Goal: Use online tool/utility: Utilize a website feature to perform a specific function

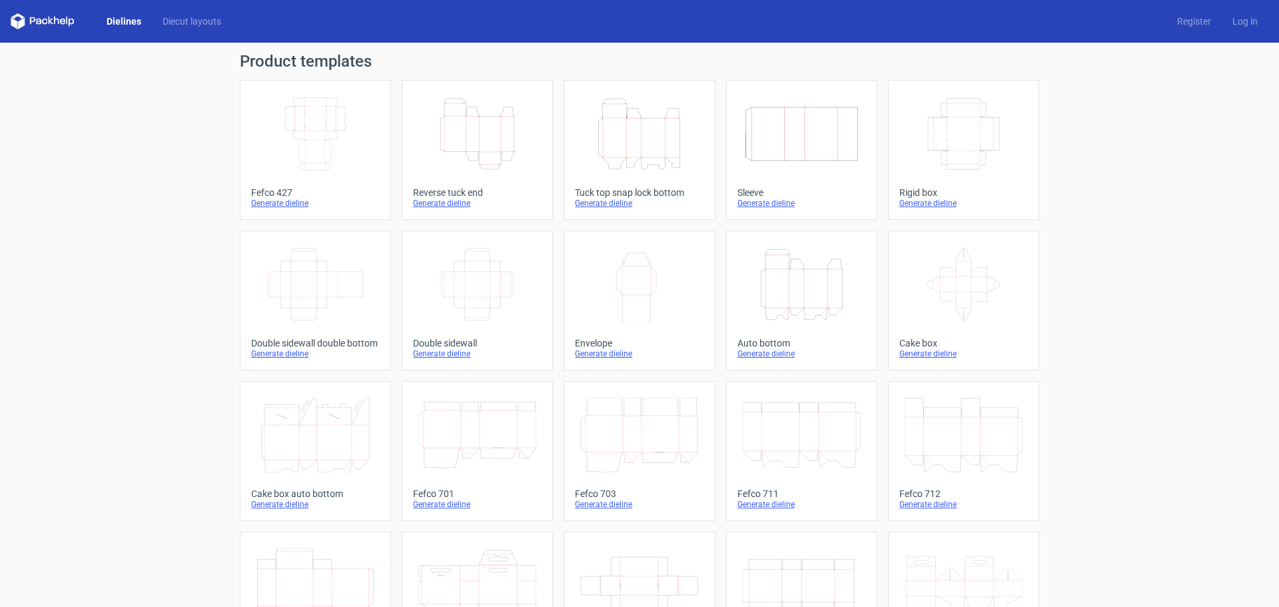
click at [773, 354] on div "Generate dieline" at bounding box center [802, 353] width 129 height 11
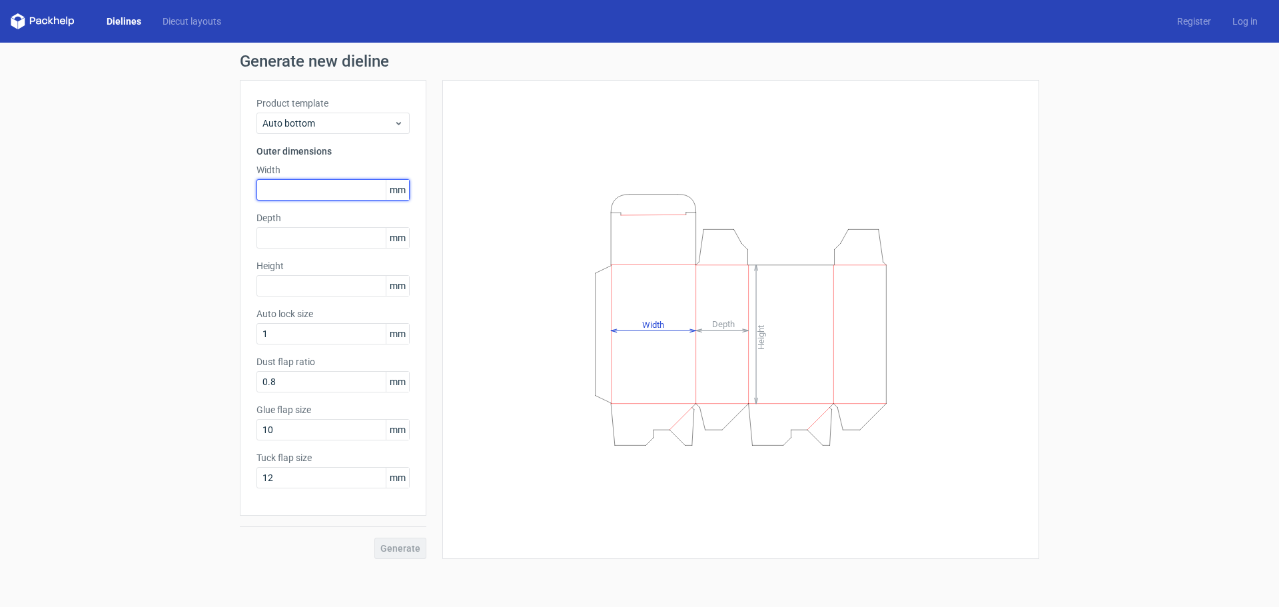
click at [275, 185] on input "text" at bounding box center [333, 189] width 153 height 21
type input "100"
type input "50"
type input "150"
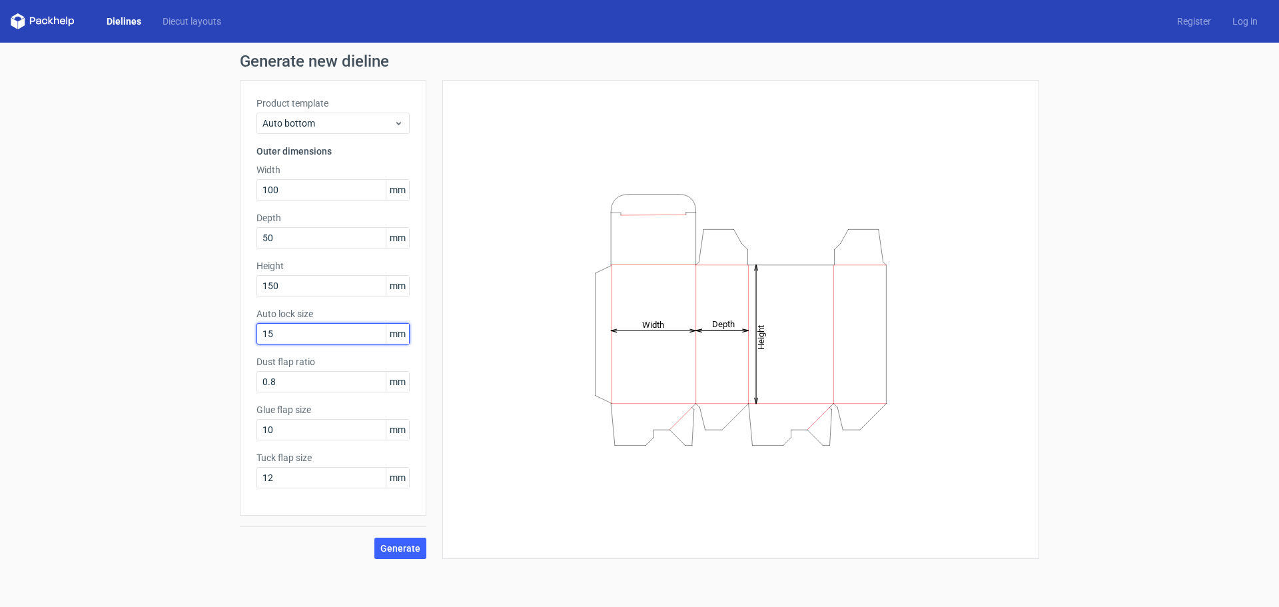
type input "15"
type input "1"
type input "15"
click at [285, 334] on input "15" at bounding box center [333, 333] width 153 height 21
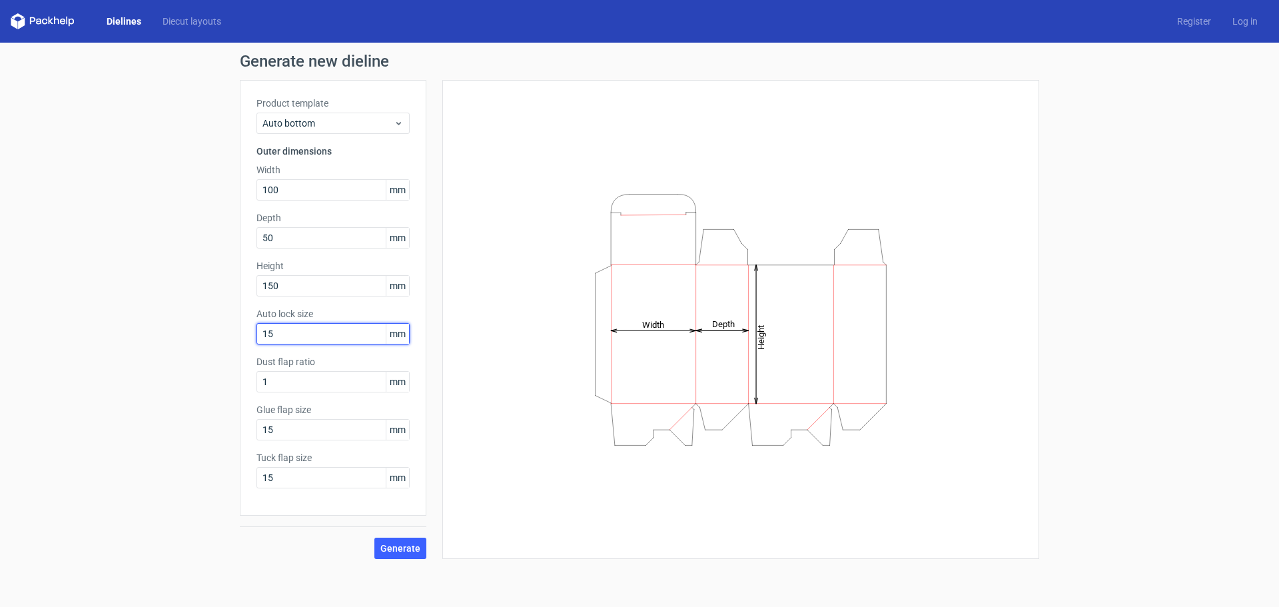
drag, startPoint x: 291, startPoint y: 334, endPoint x: 223, endPoint y: 337, distance: 68.0
click at [223, 337] on div "Generate new dieline Product template Auto bottom Outer dimensions Width 100 mm…" at bounding box center [639, 306] width 1279 height 527
type input "10"
click at [406, 547] on span "Generate" at bounding box center [400, 548] width 40 height 9
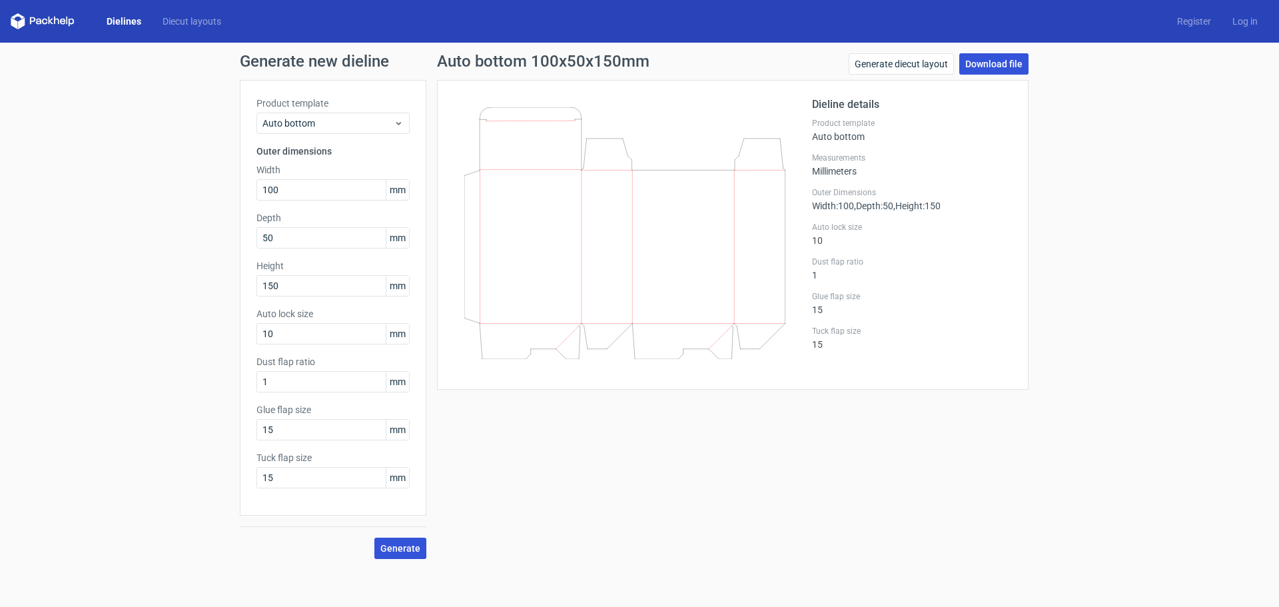
click at [999, 63] on link "Download file" at bounding box center [993, 63] width 69 height 21
click at [180, 21] on link "Diecut layouts" at bounding box center [192, 21] width 80 height 13
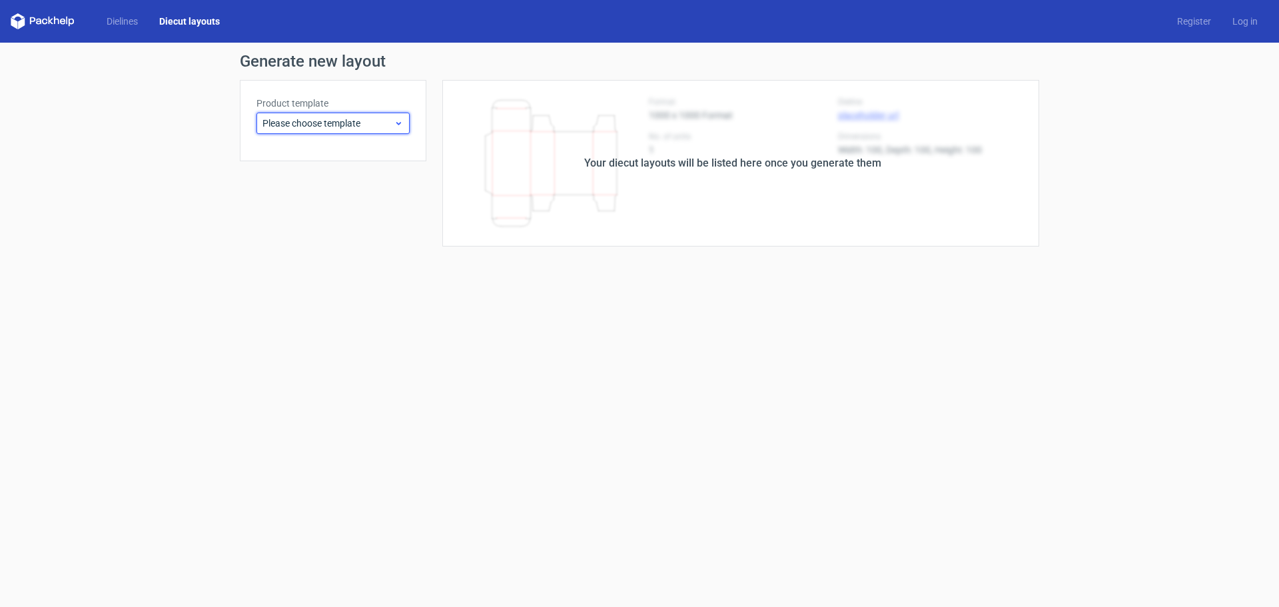
click at [402, 119] on icon at bounding box center [399, 123] width 10 height 11
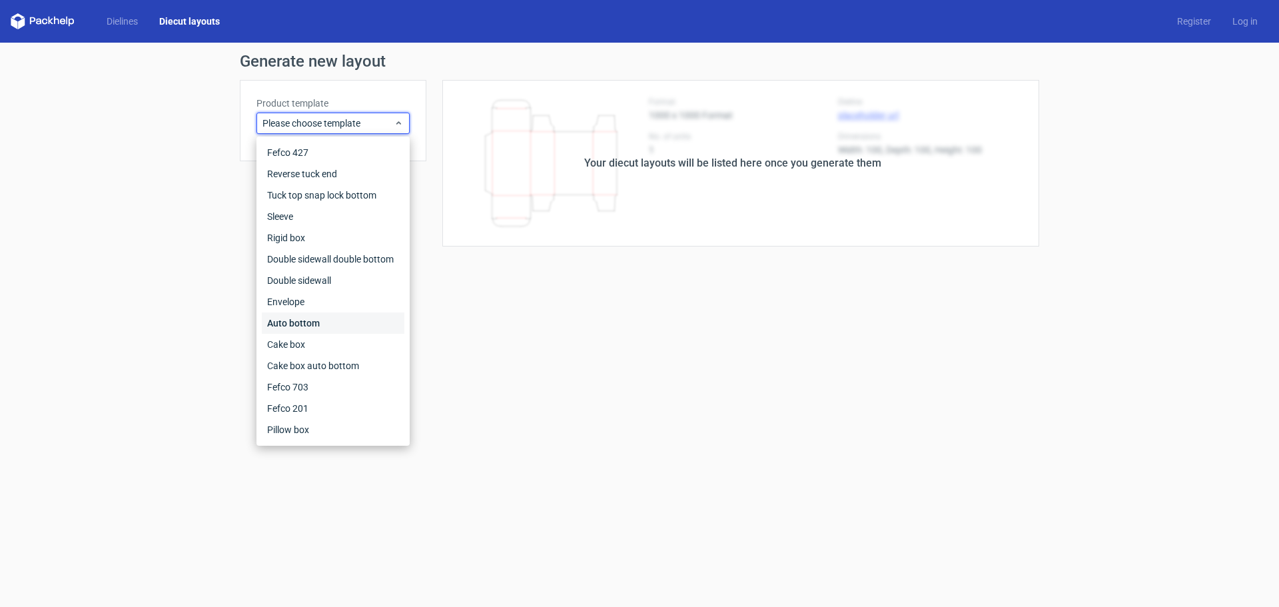
click at [300, 325] on div "Auto bottom" at bounding box center [333, 322] width 143 height 21
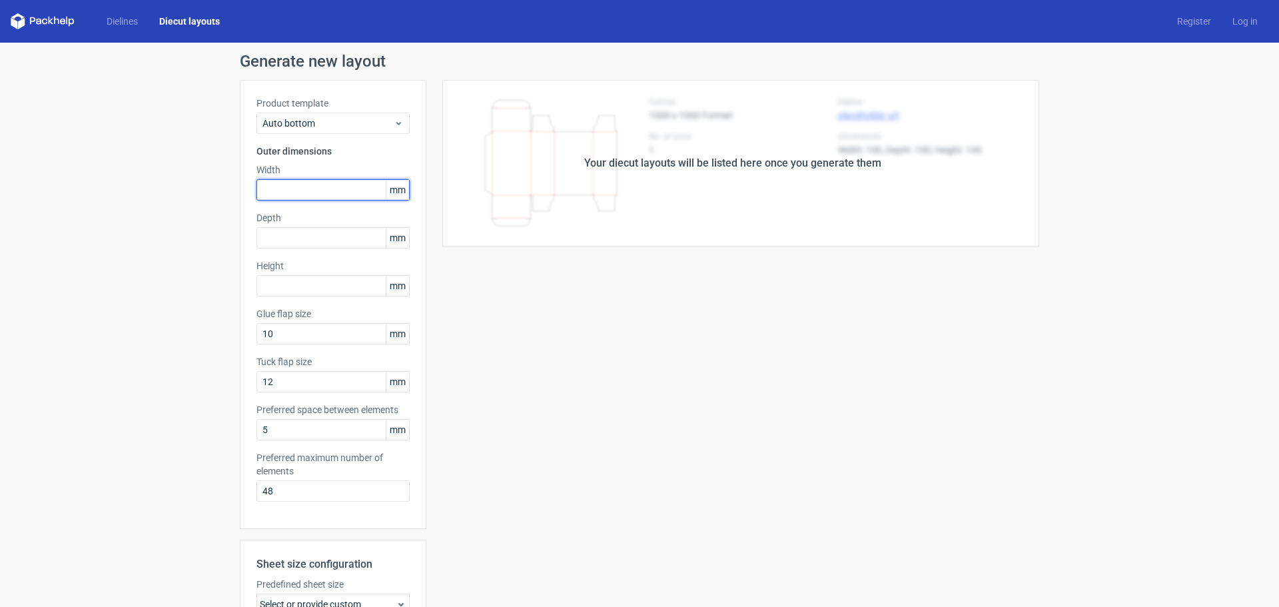
click at [294, 188] on input "text" at bounding box center [333, 189] width 153 height 21
type input "100"
type input "50"
type input "150"
click at [283, 330] on input "10" at bounding box center [333, 333] width 153 height 21
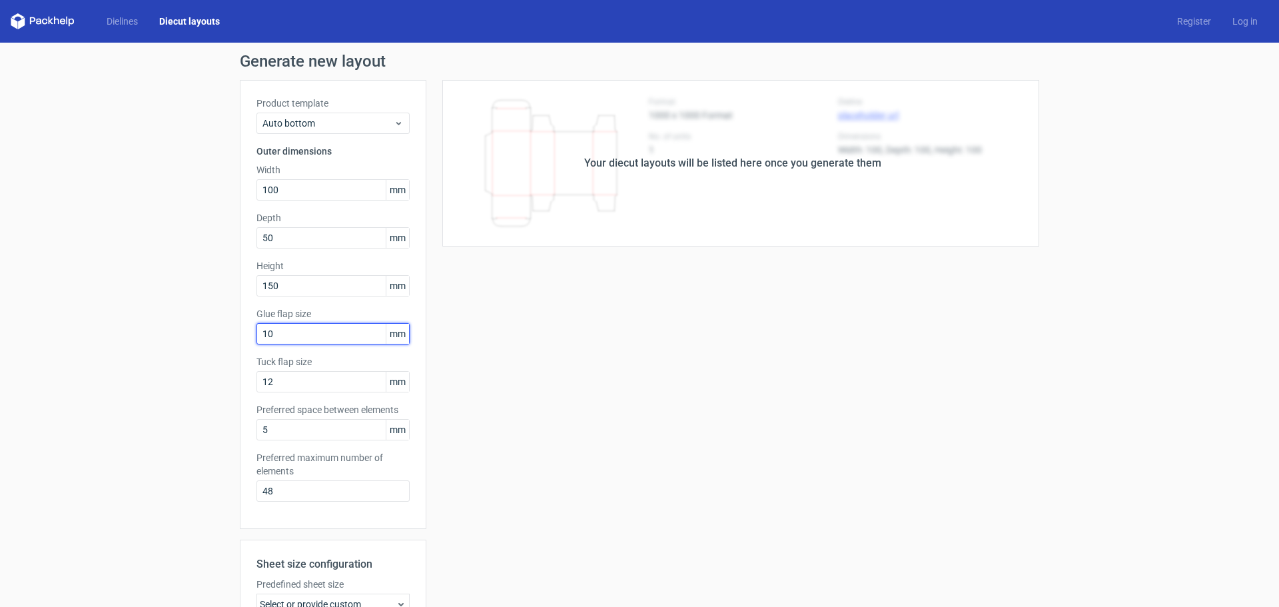
drag, startPoint x: 287, startPoint y: 332, endPoint x: 151, endPoint y: 334, distance: 135.9
click at [151, 334] on div "Generate new layout Product template Auto bottom Outer dimensions Width 100 mm …" at bounding box center [639, 428] width 1279 height 771
type input "15"
type input "0"
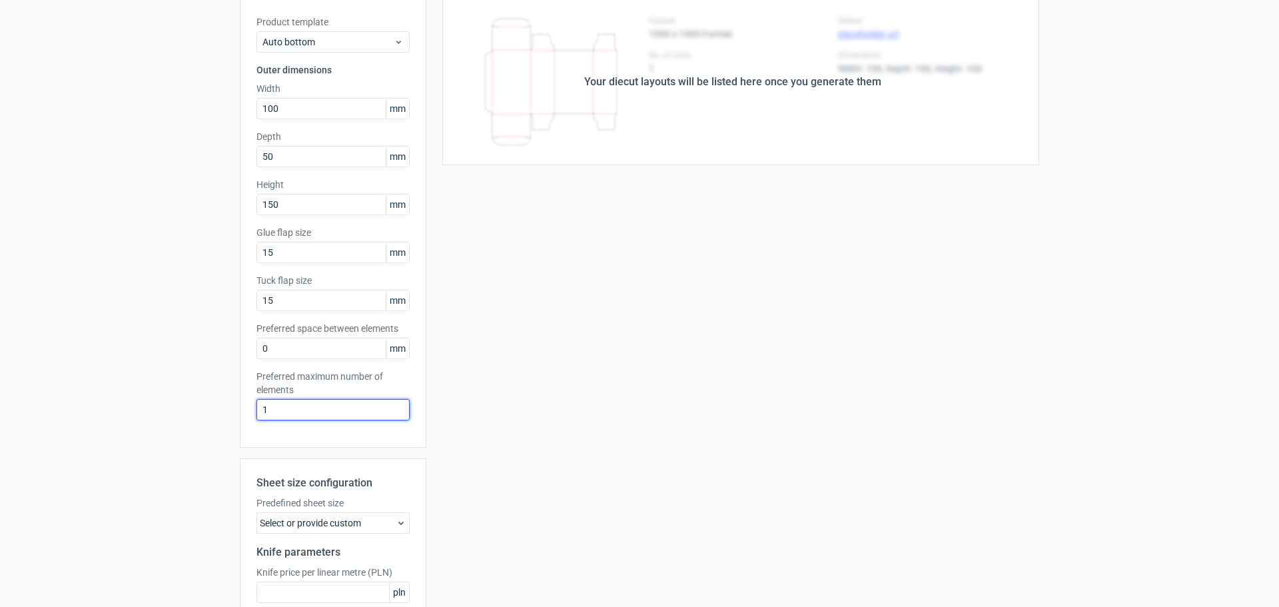
scroll to position [207, 0]
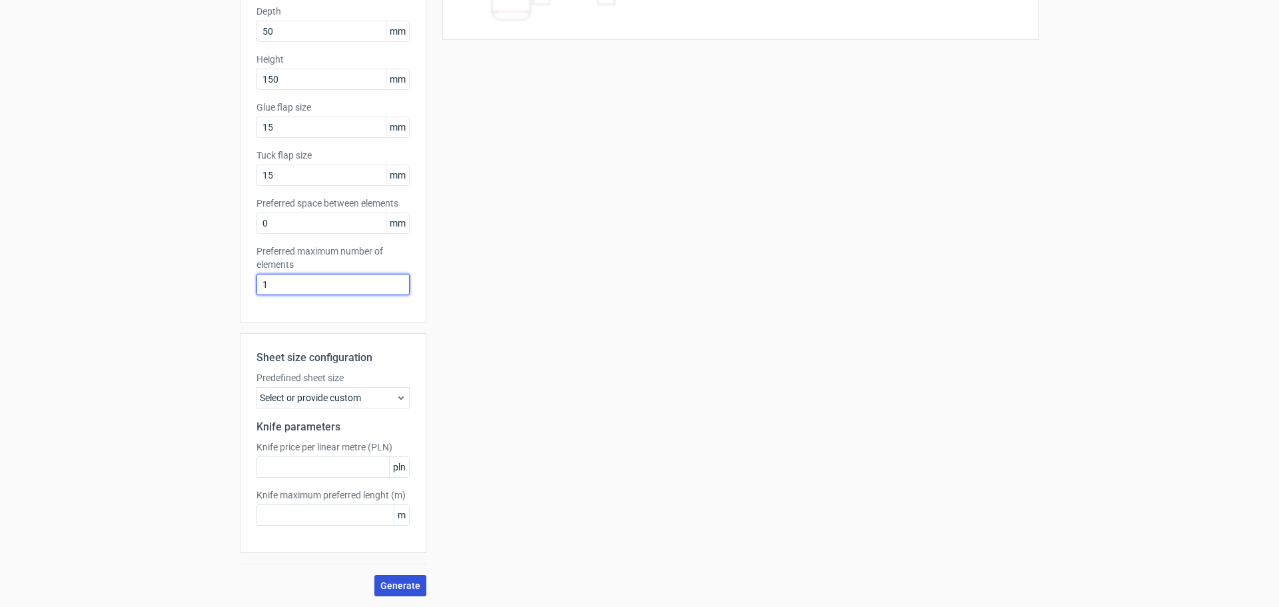
type input "1"
click at [398, 583] on span "Generate" at bounding box center [400, 585] width 40 height 9
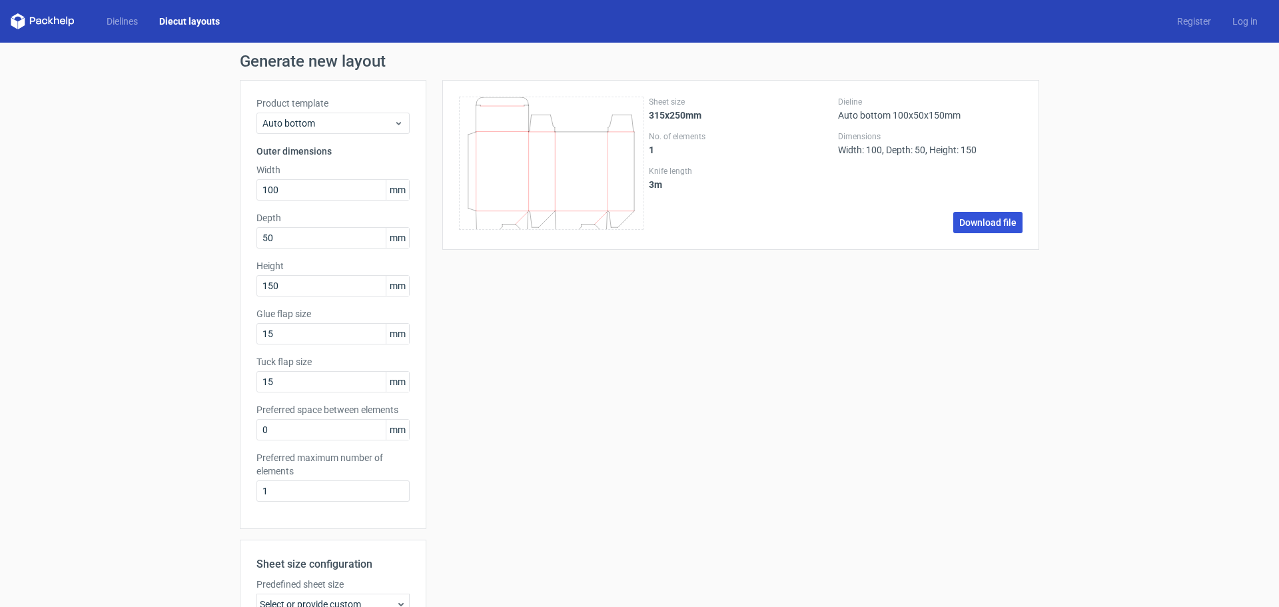
click at [977, 221] on link "Download file" at bounding box center [987, 222] width 69 height 21
click at [310, 188] on input "100" at bounding box center [333, 189] width 153 height 21
click at [242, 188] on div "Product template Auto bottom Outer dimensions Width 100 mm Depth 50 mm Height 1…" at bounding box center [333, 304] width 187 height 449
type input "52"
type input "80"
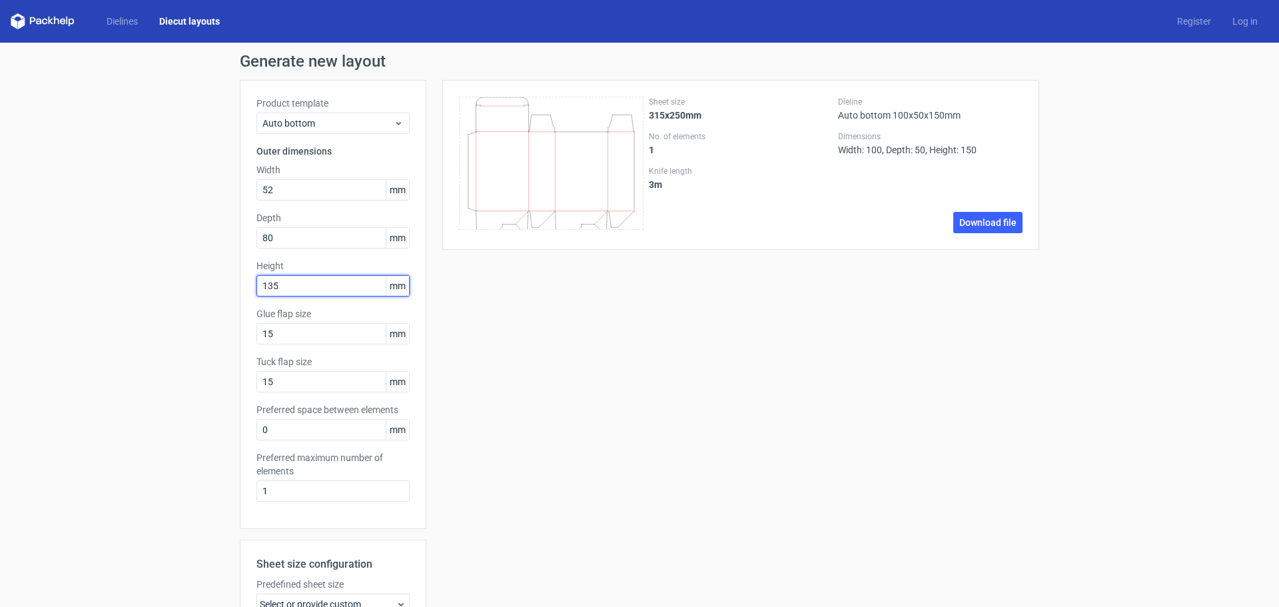
type input "135"
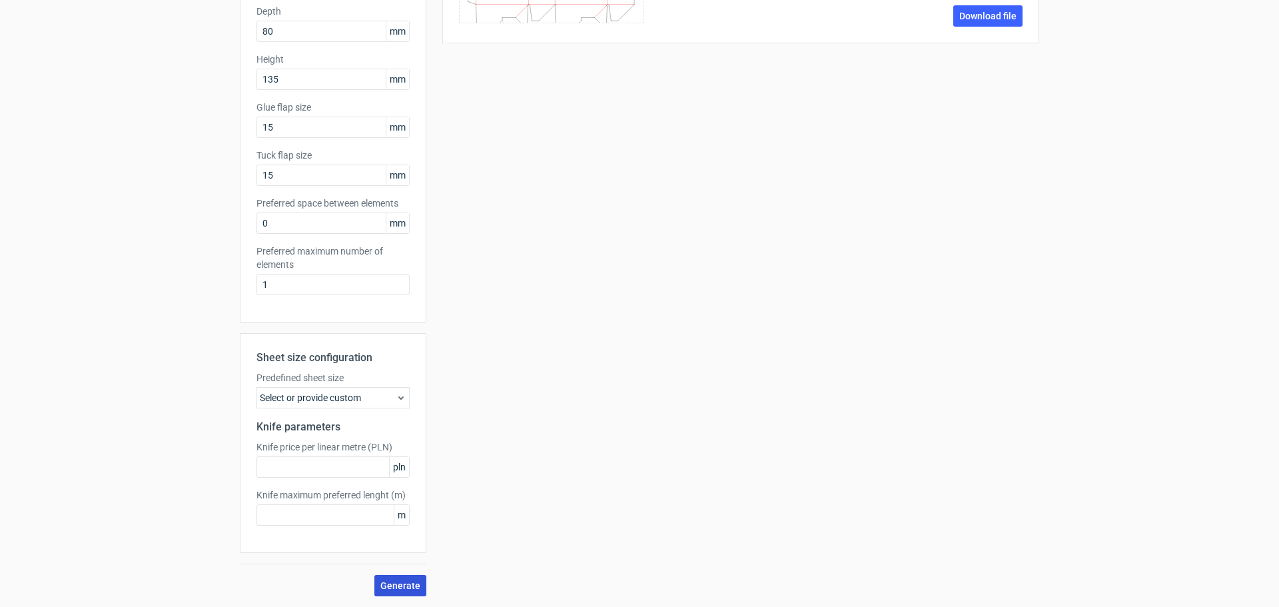
click at [394, 586] on span "Generate" at bounding box center [400, 585] width 40 height 9
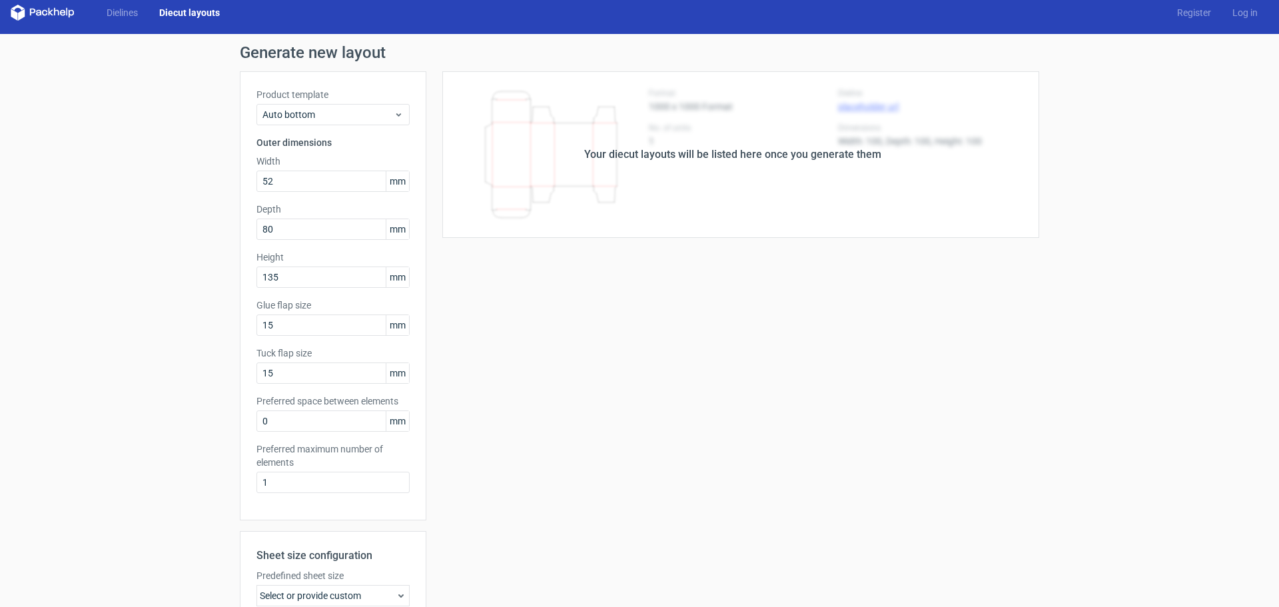
scroll to position [0, 0]
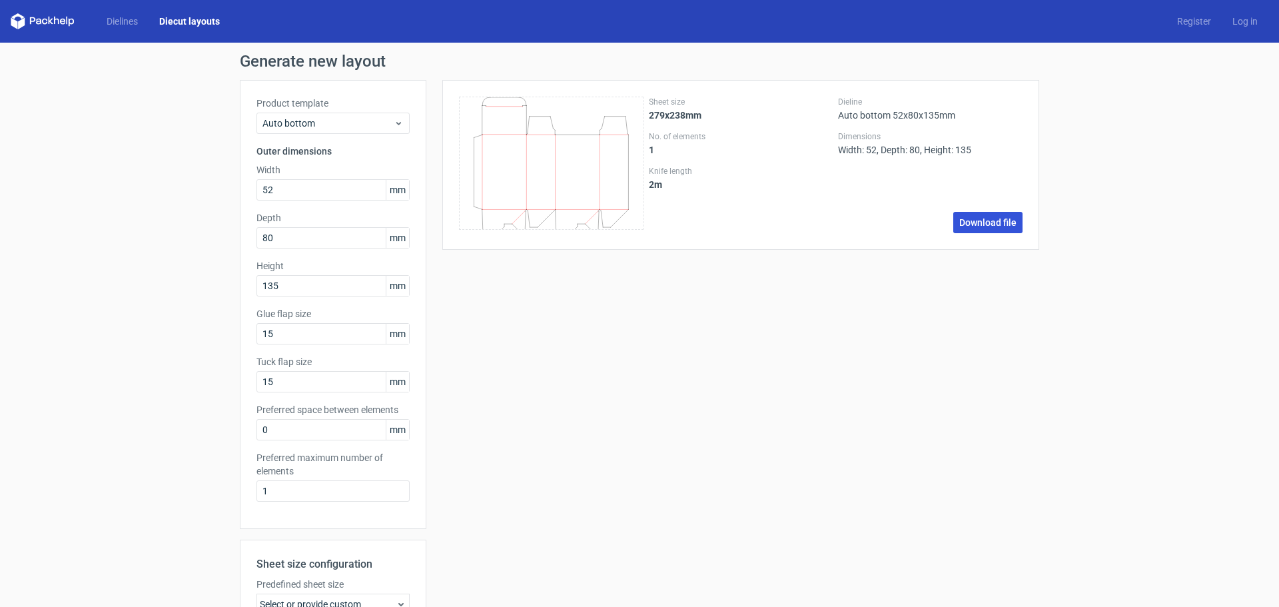
click at [981, 222] on link "Download file" at bounding box center [987, 222] width 69 height 21
